Goal: Navigation & Orientation: Find specific page/section

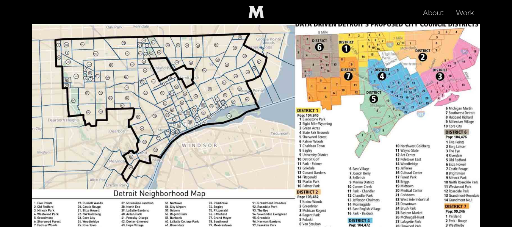
scroll to position [521, 0]
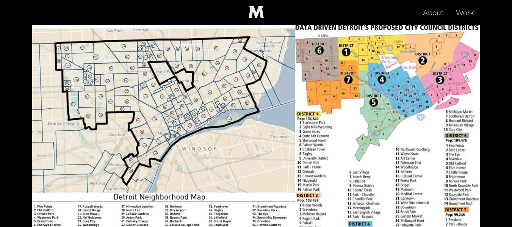
click at [393, 70] on img at bounding box center [256, 151] width 448 height 252
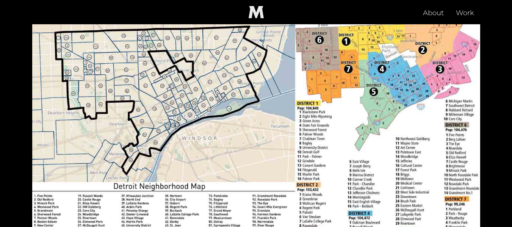
scroll to position [528, 0]
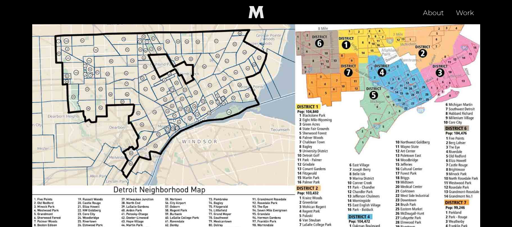
click at [120, 61] on img at bounding box center [256, 144] width 448 height 252
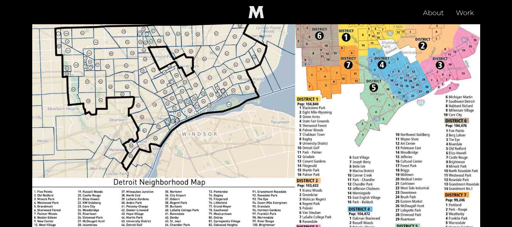
scroll to position [532, 0]
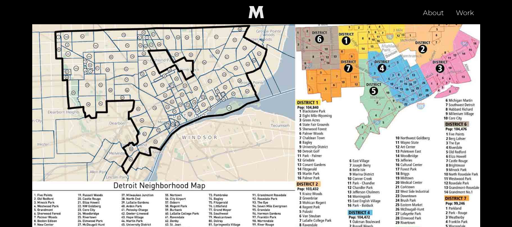
click at [346, 67] on img at bounding box center [256, 140] width 448 height 252
click at [321, 87] on img at bounding box center [256, 140] width 448 height 252
